Goal: Find specific page/section: Find specific page/section

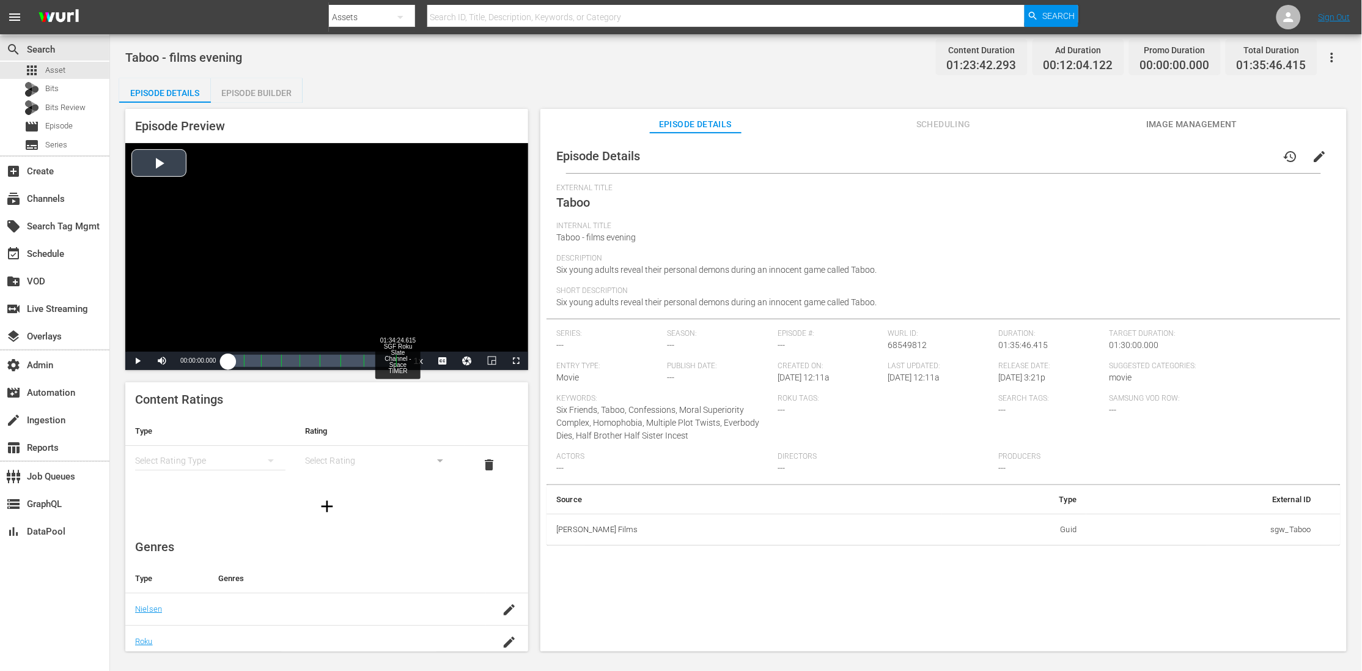
click at [397, 364] on div "Loaded : 0.12% 01:34:24.615 SGF Roku Slate Channel - Space TIMER 00:00:00.000" at bounding box center [314, 361] width 172 height 12
click at [162, 361] on span "Video Player" at bounding box center [162, 361] width 0 height 0
click at [388, 362] on div "00:00:48.973" at bounding box center [312, 361] width 169 height 12
click at [516, 361] on span "Video Player" at bounding box center [516, 361] width 0 height 0
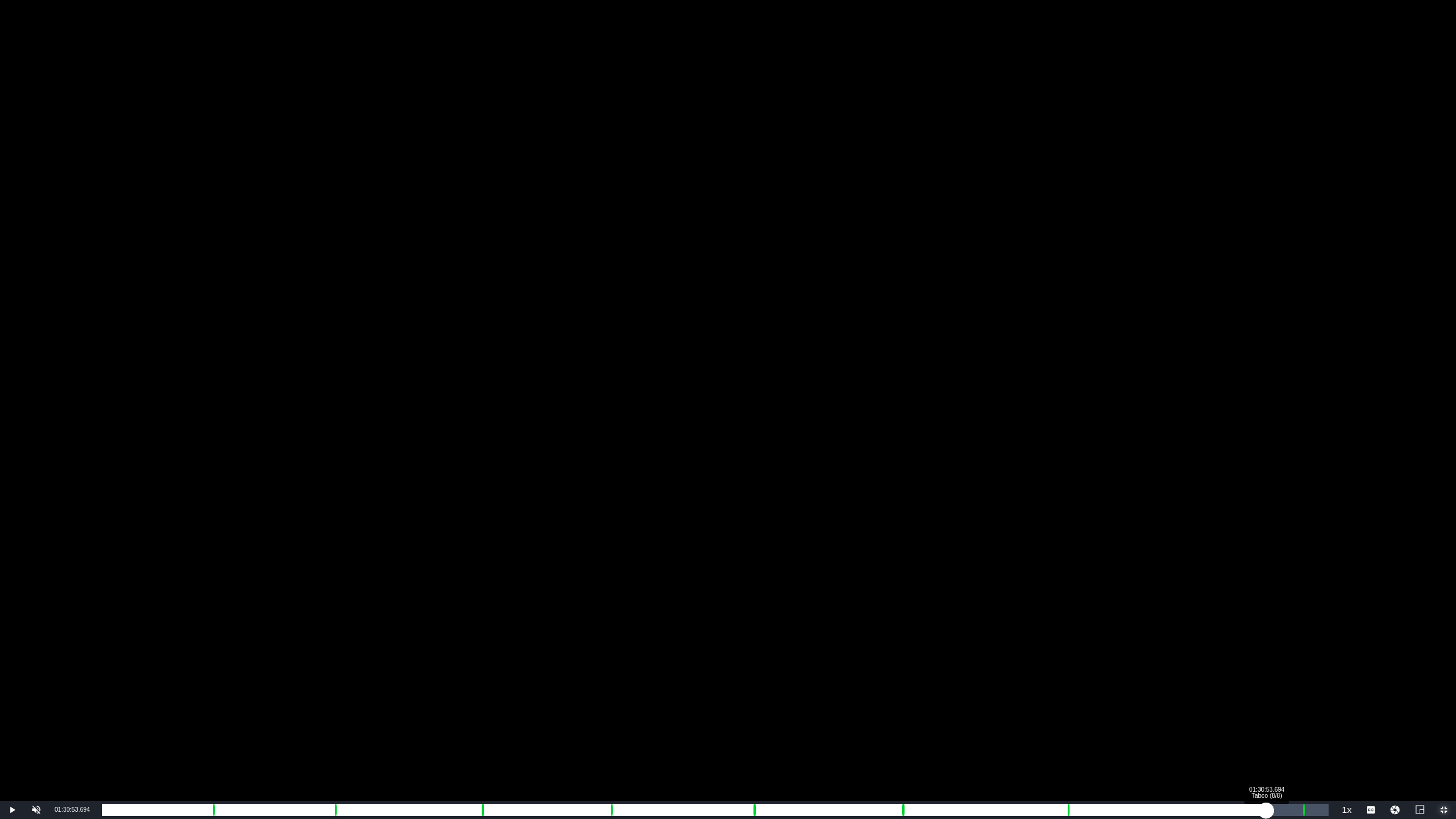
click at [1266, 665] on div "Loaded : 95.07% 01:30:53.694 Taboo (8/8) 01:19:21.136" at bounding box center [716, 810] width 1227 height 12
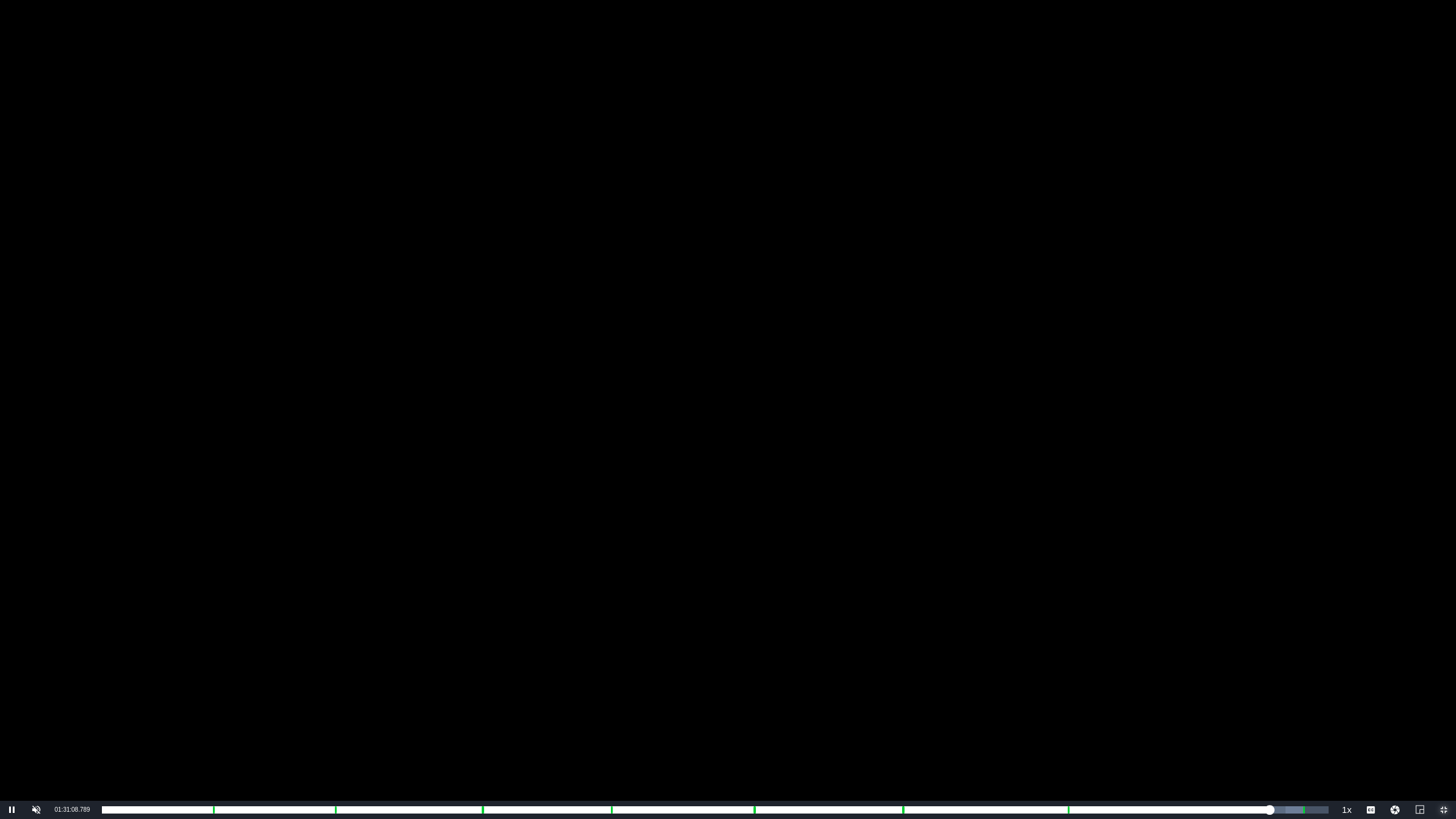
click at [1351, 665] on span "Video Player" at bounding box center [1444, 810] width 0 height 0
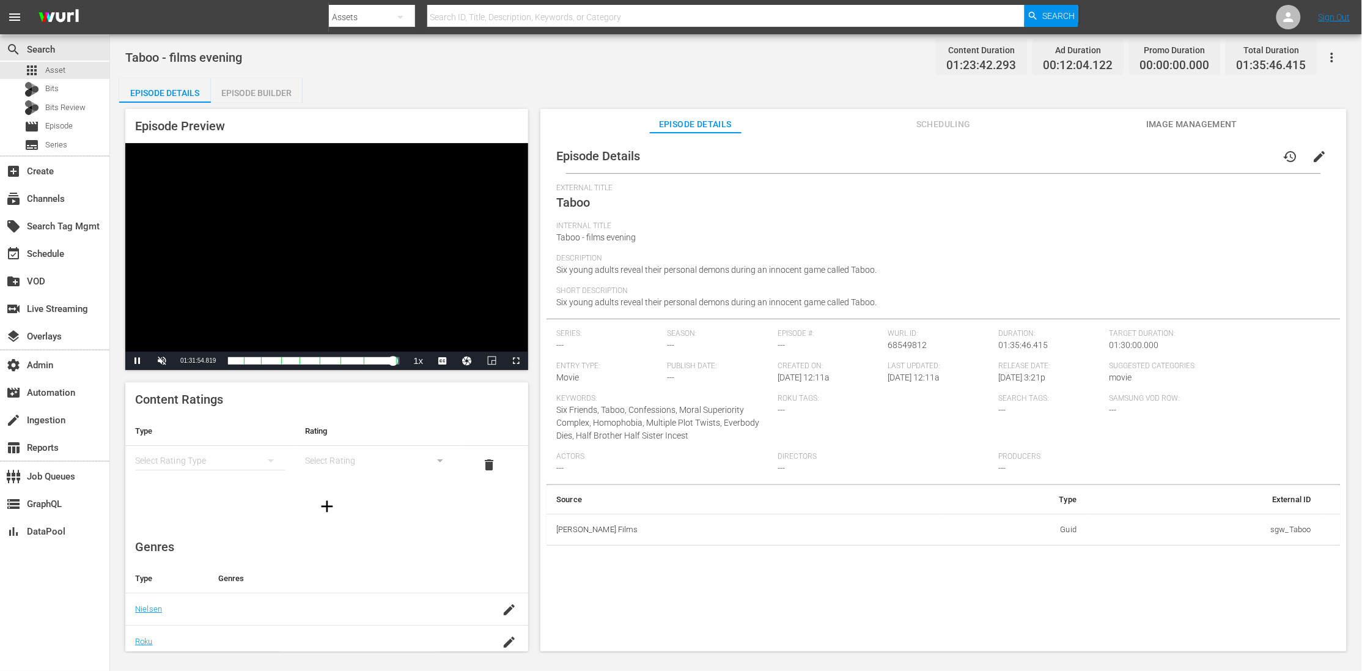
click at [539, 73] on div "Taboo - films evening Content Duration 01:23:42.293 Ad Duration 00:12:04.122 Pr…" at bounding box center [736, 343] width 1252 height 619
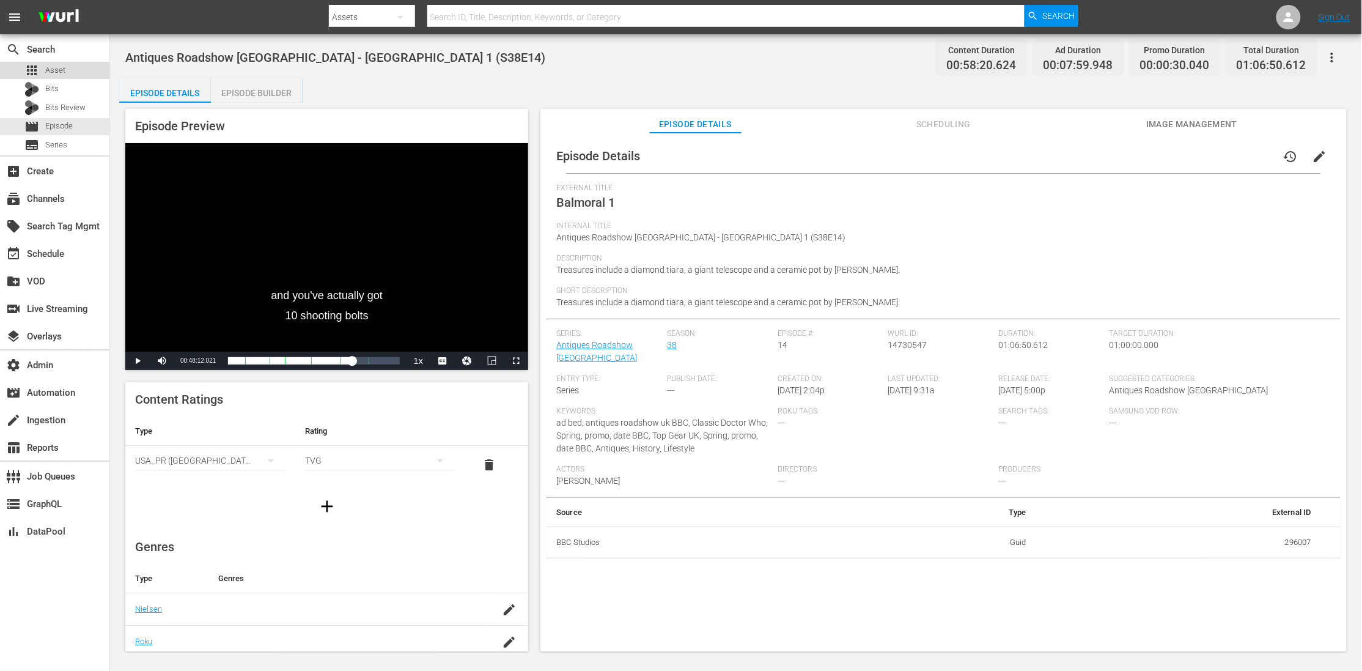
click at [68, 64] on div "apps Asset" at bounding box center [54, 70] width 109 height 17
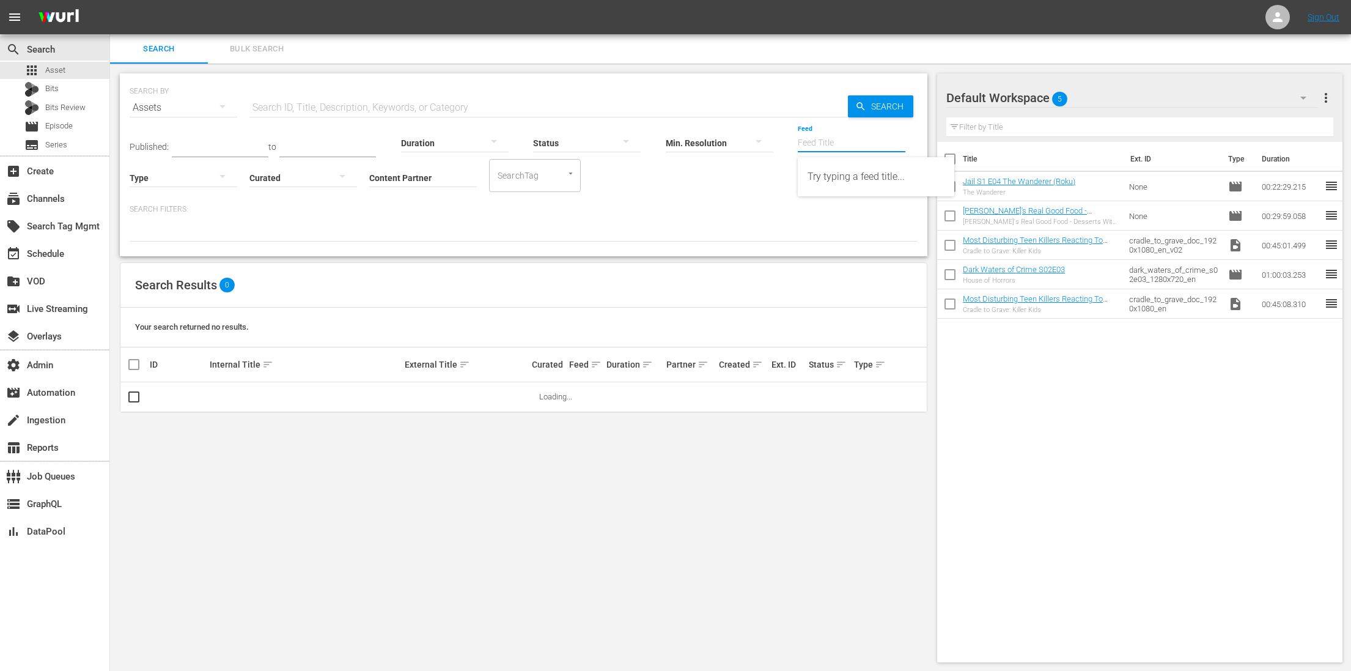
click at [812, 144] on input "Feed" at bounding box center [852, 144] width 108 height 44
paste input "All [US_STATE] Pro League"
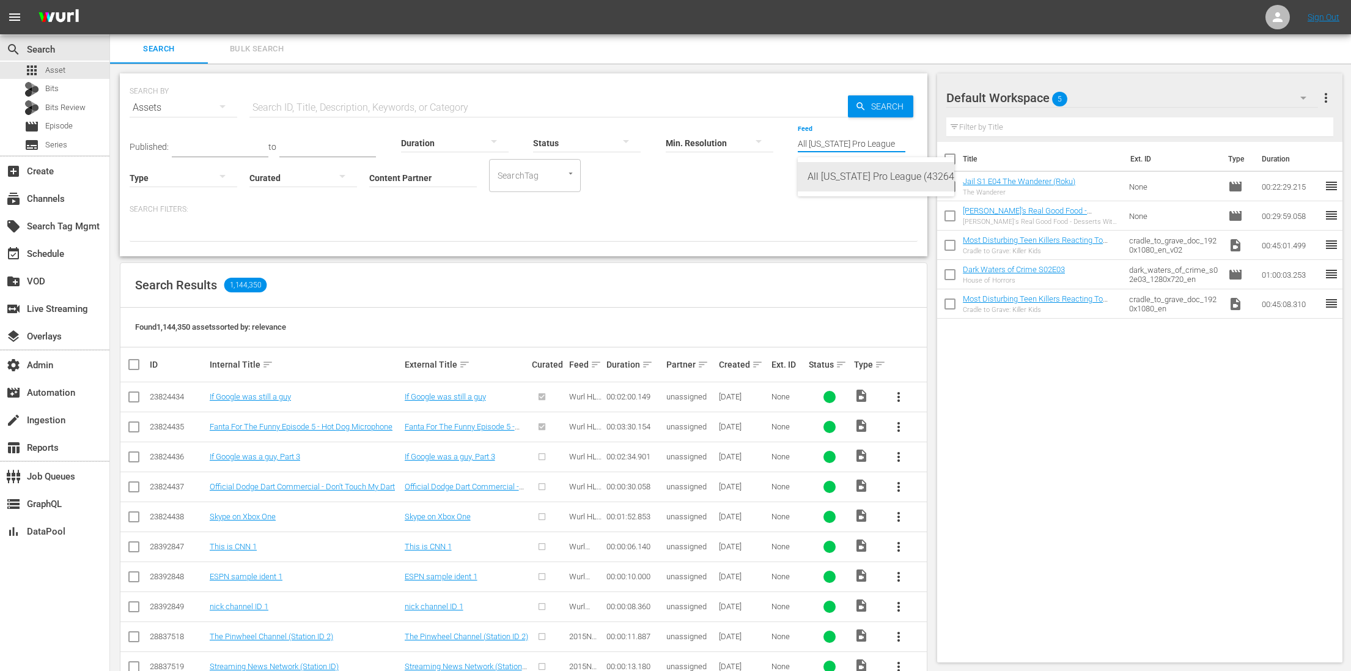
click at [834, 168] on div "All [US_STATE] Pro League (432645)" at bounding box center [876, 176] width 137 height 29
type input "All [US_STATE] Pro League (432645)"
